Goal: Obtain resource: Obtain resource

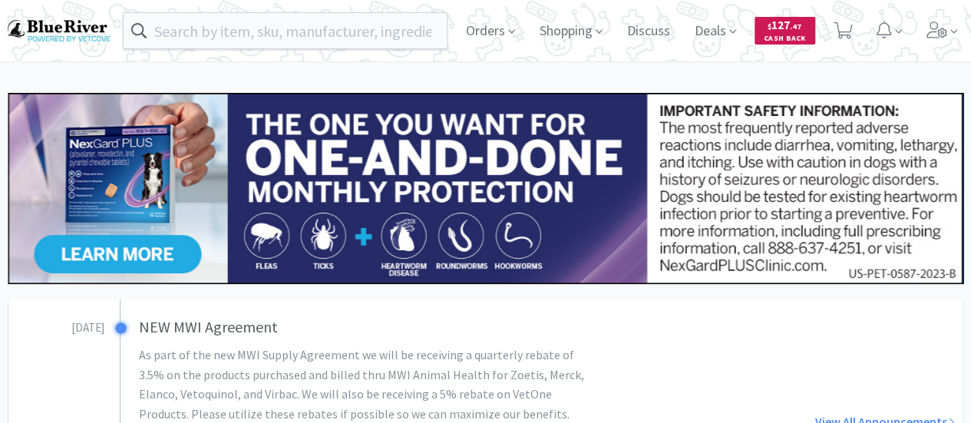
click at [788, 31] on span "$ 127 . 47" at bounding box center [785, 25] width 34 height 15
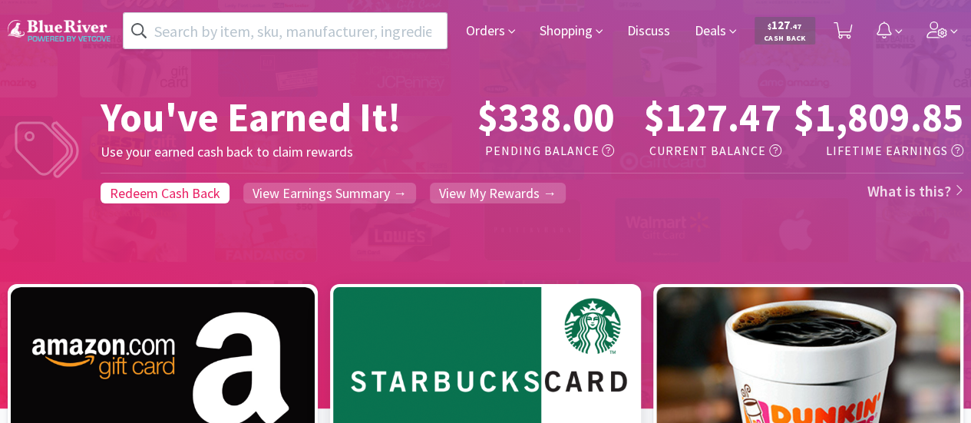
click at [549, 322] on div at bounding box center [485, 384] width 319 height 202
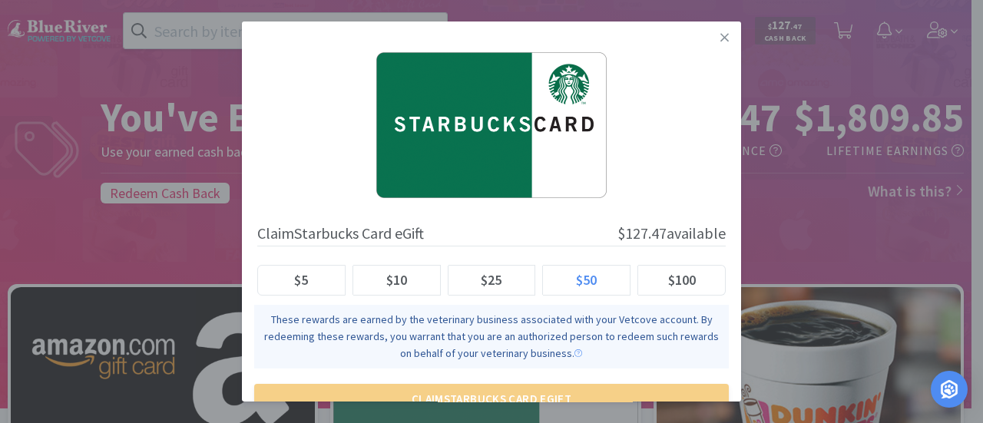
click at [548, 280] on label "$50" at bounding box center [587, 280] width 88 height 31
click at [554, 285] on input "$50" at bounding box center [554, 285] width 0 height 0
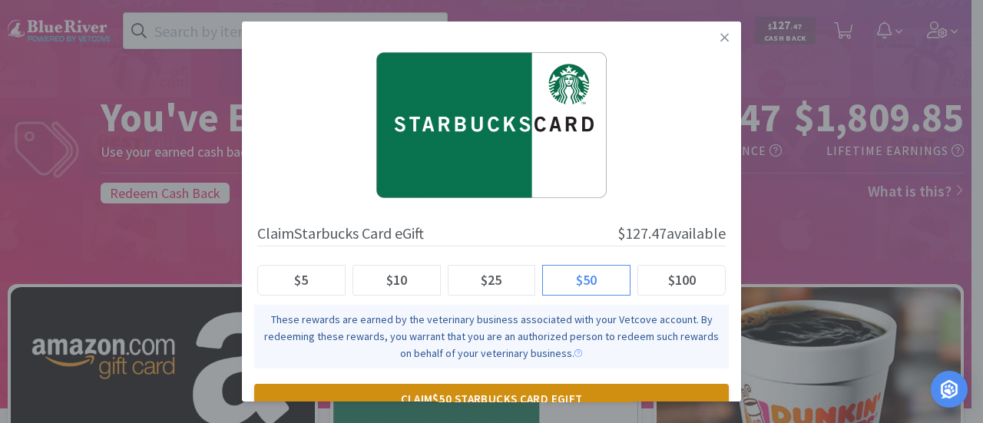
click at [559, 392] on button "Claim $50 Starbucks Card eGift" at bounding box center [491, 399] width 475 height 31
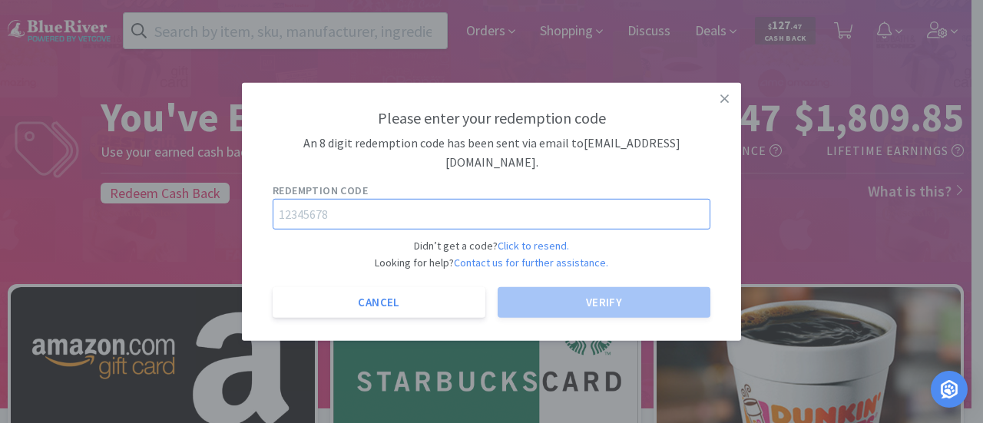
click at [392, 216] on input "text" at bounding box center [492, 214] width 438 height 31
paste input "71225689"
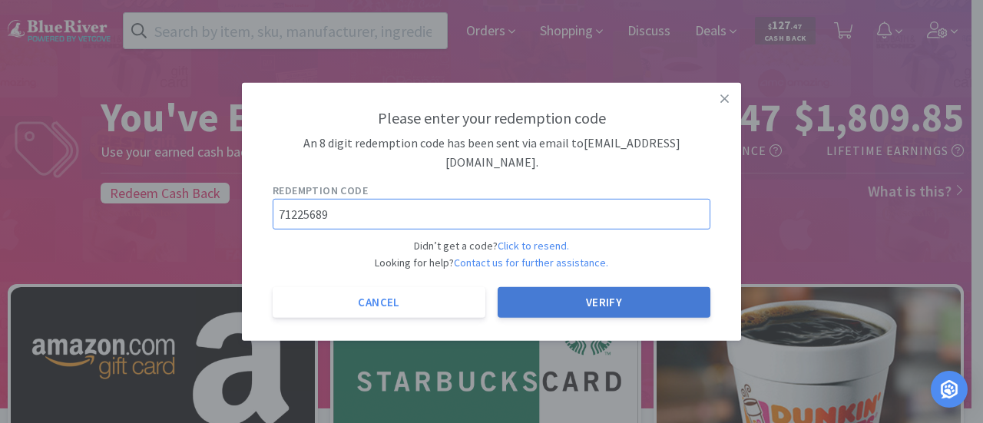
type input "71225689"
click at [576, 302] on button "Verify" at bounding box center [604, 302] width 213 height 31
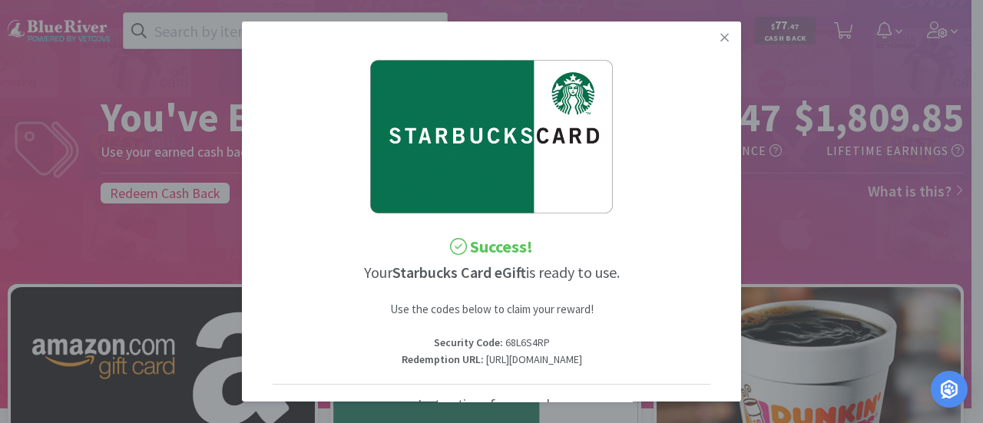
click at [554, 369] on p "Redemption URL : [URL][DOMAIN_NAME]" at bounding box center [492, 360] width 438 height 17
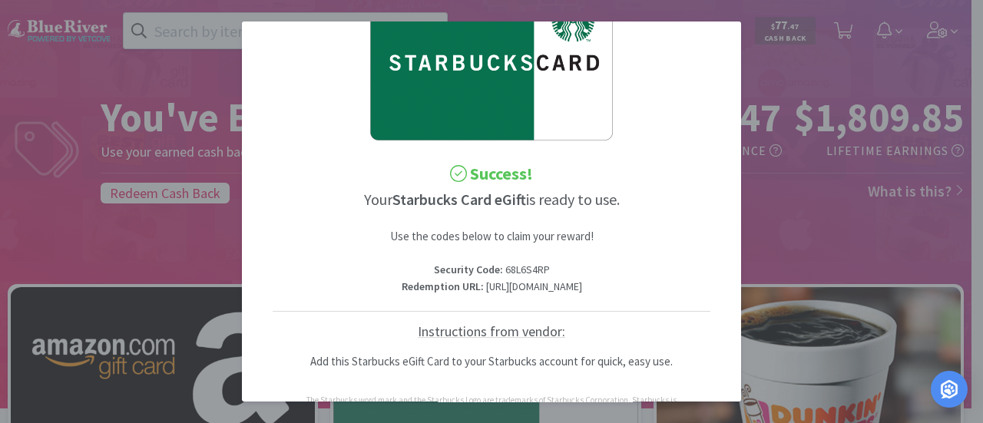
scroll to position [73, 71]
drag, startPoint x: 273, startPoint y: 301, endPoint x: 737, endPoint y: 303, distance: 464.6
click at [737, 303] on div "Success! Your Starbucks Card eGift is ready to use. Use the codes below to clai…" at bounding box center [491, 212] width 499 height 381
drag, startPoint x: 472, startPoint y: 267, endPoint x: 426, endPoint y: 268, distance: 45.3
click at [426, 268] on p "Security Code : 68L6S4RP" at bounding box center [492, 269] width 438 height 17
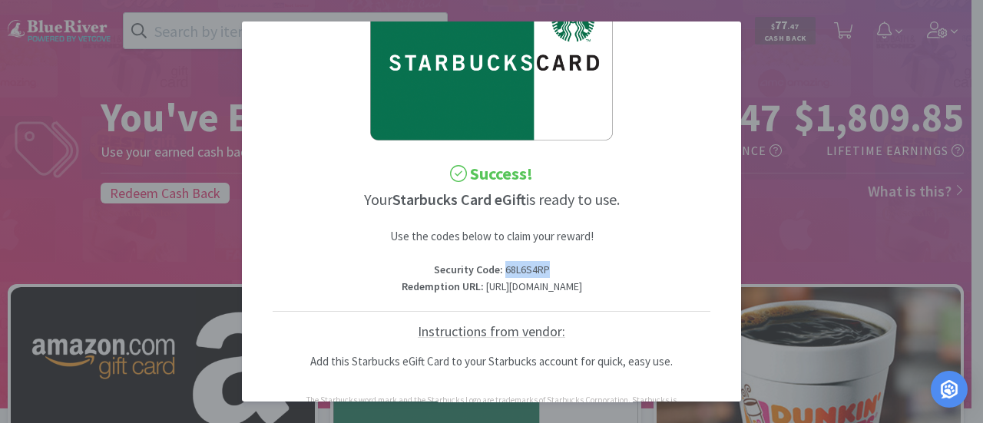
copy p "68L6S4RP"
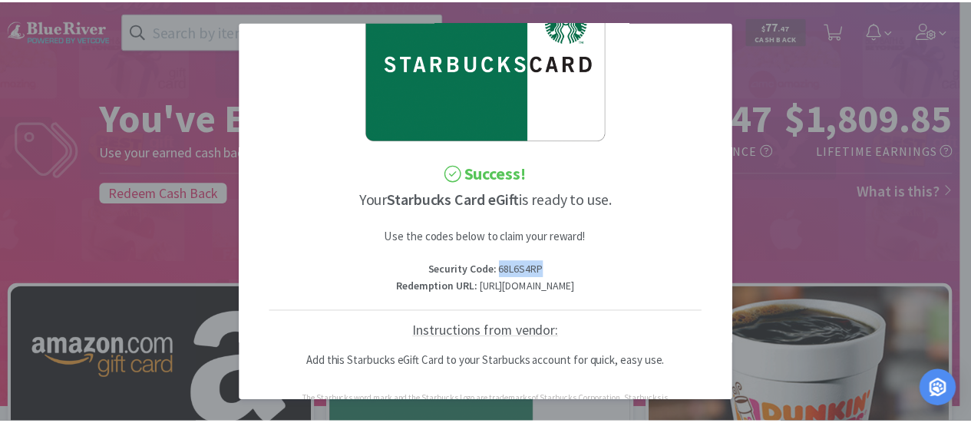
scroll to position [0, 71]
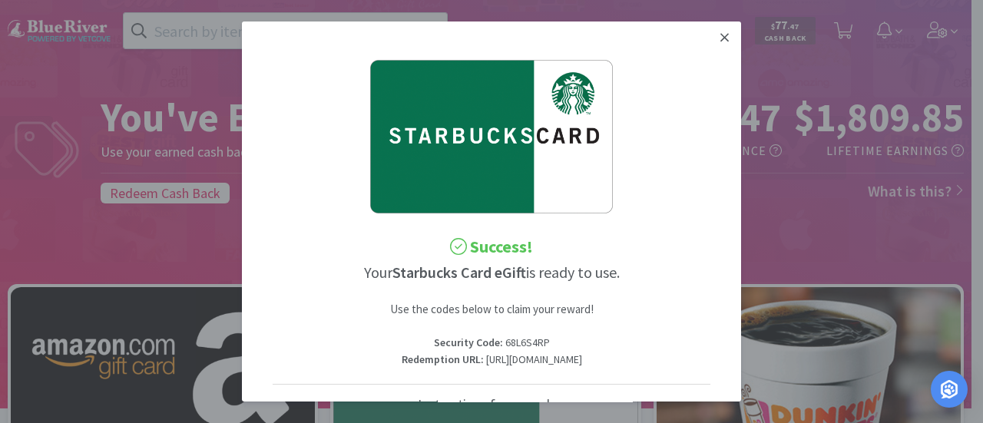
click at [720, 35] on icon at bounding box center [724, 38] width 8 height 14
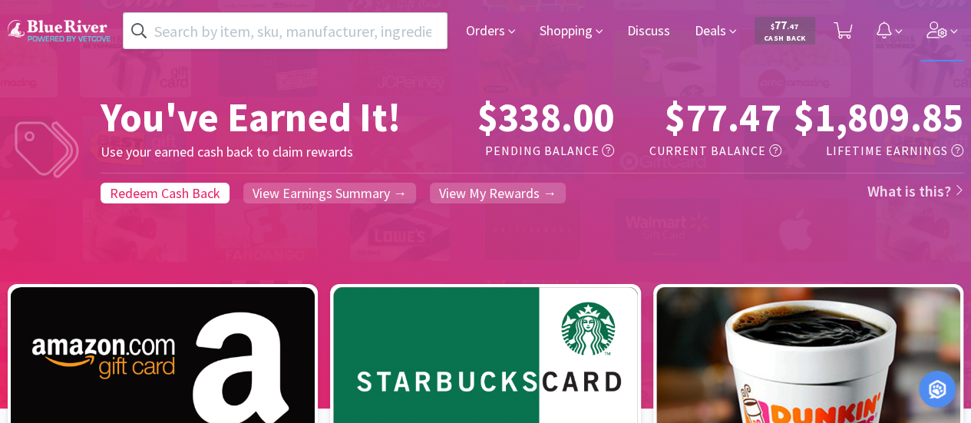
click at [942, 25] on icon at bounding box center [938, 30] width 22 height 17
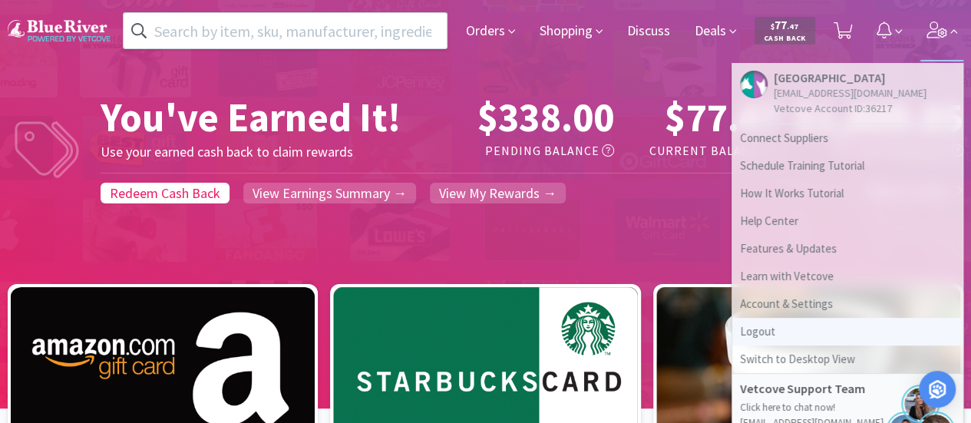
click at [762, 334] on link "Logout" at bounding box center [848, 332] width 230 height 28
